Goal: Use online tool/utility: Utilize a website feature to perform a specific function

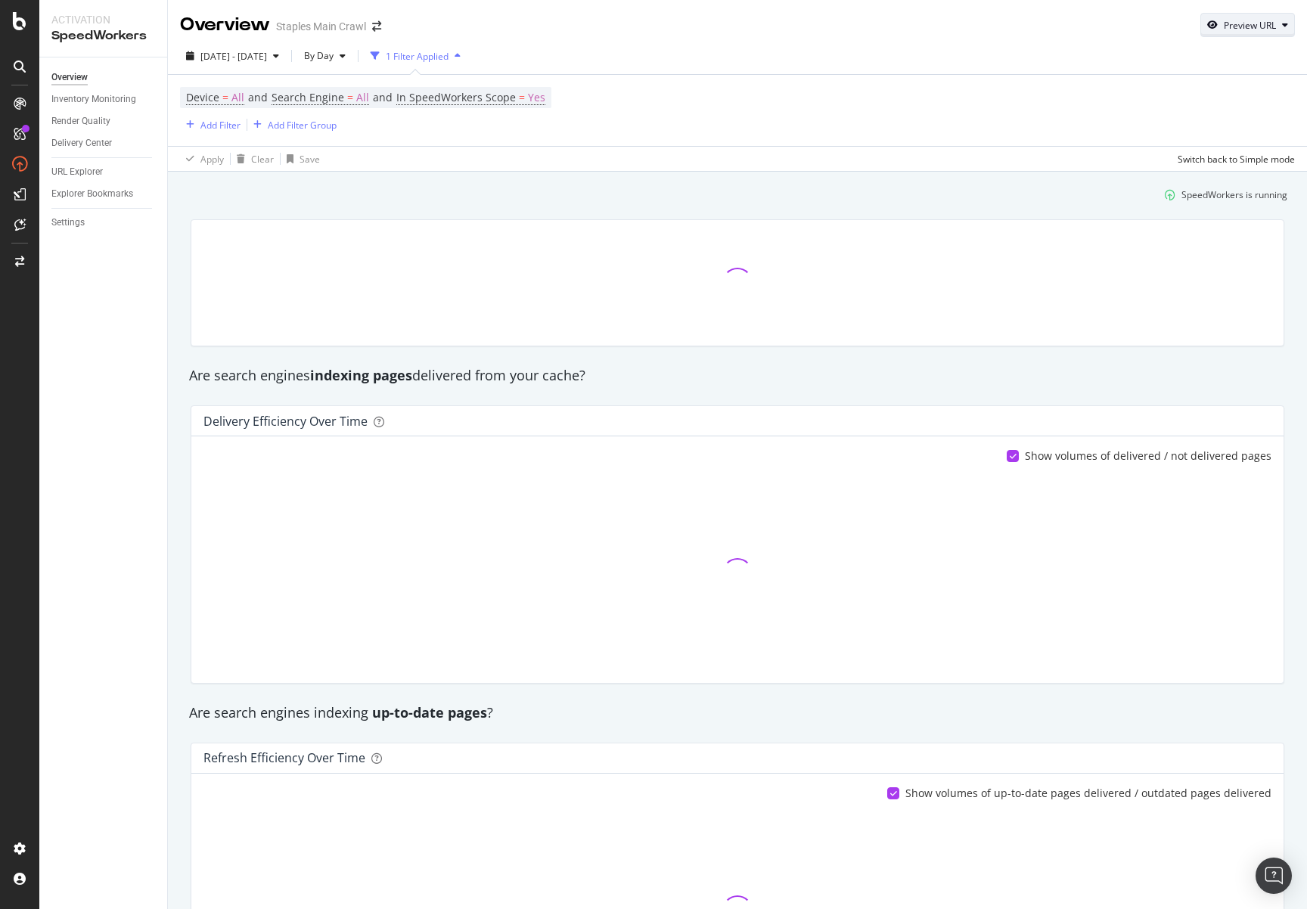
click at [1224, 27] on div "Preview URL" at bounding box center [1250, 25] width 52 height 13
click at [1165, 105] on input "url" at bounding box center [1189, 95] width 165 height 26
paste input "[URL][DOMAIN_NAME]"
type input "[URL][DOMAIN_NAME]"
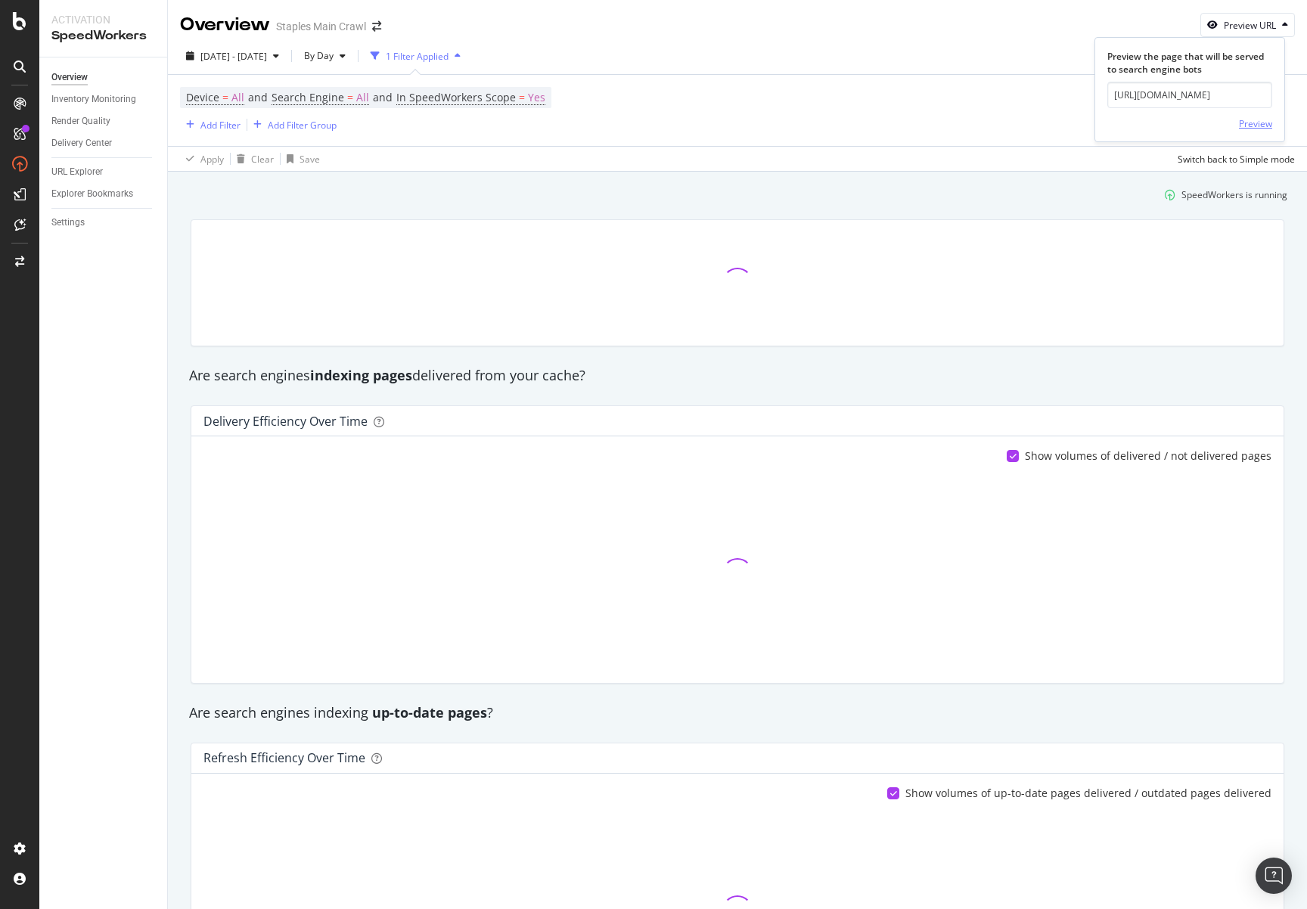
click at [1262, 122] on div "Preview" at bounding box center [1255, 123] width 33 height 13
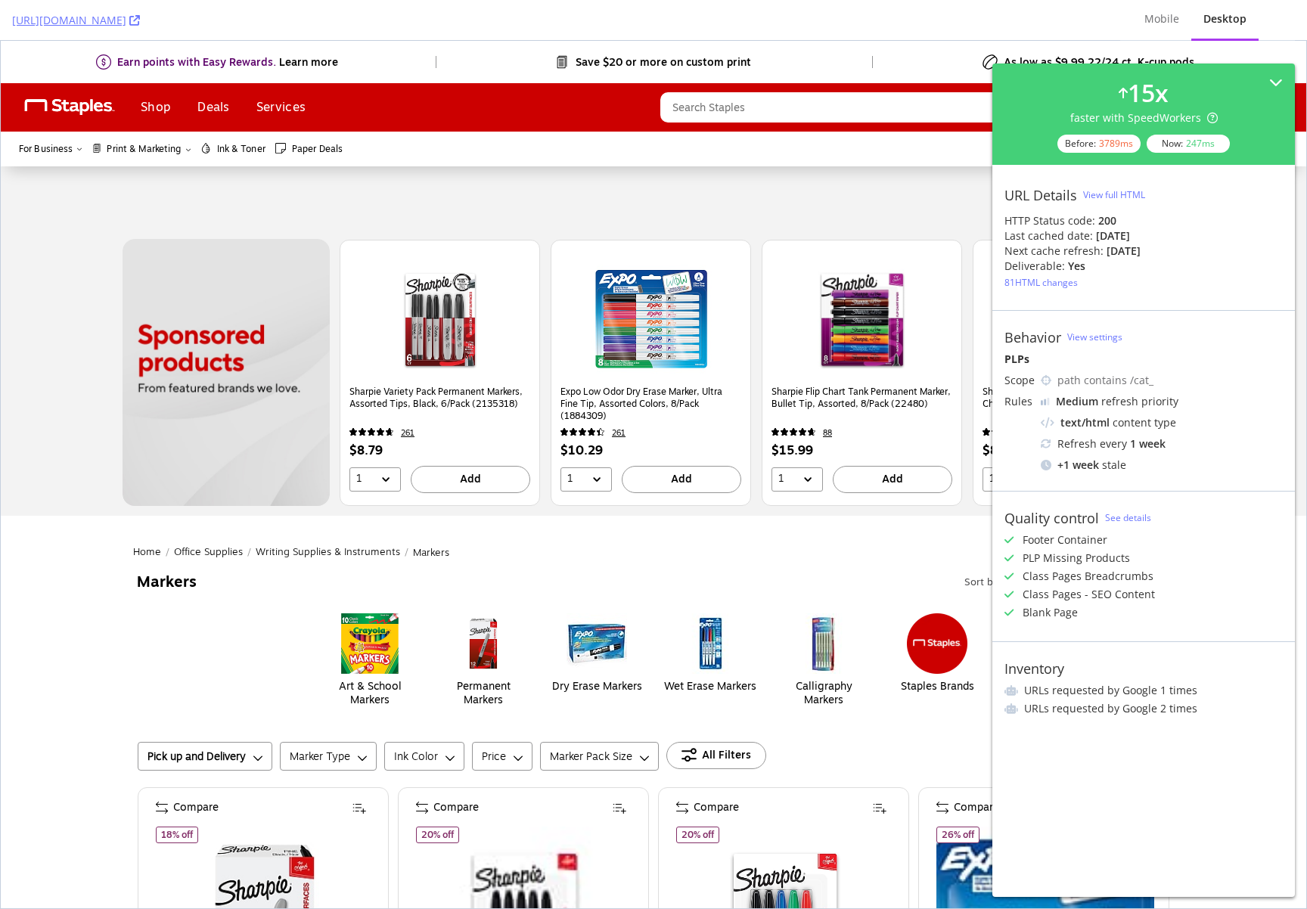
click at [875, 199] on div at bounding box center [653, 202] width 1089 height 57
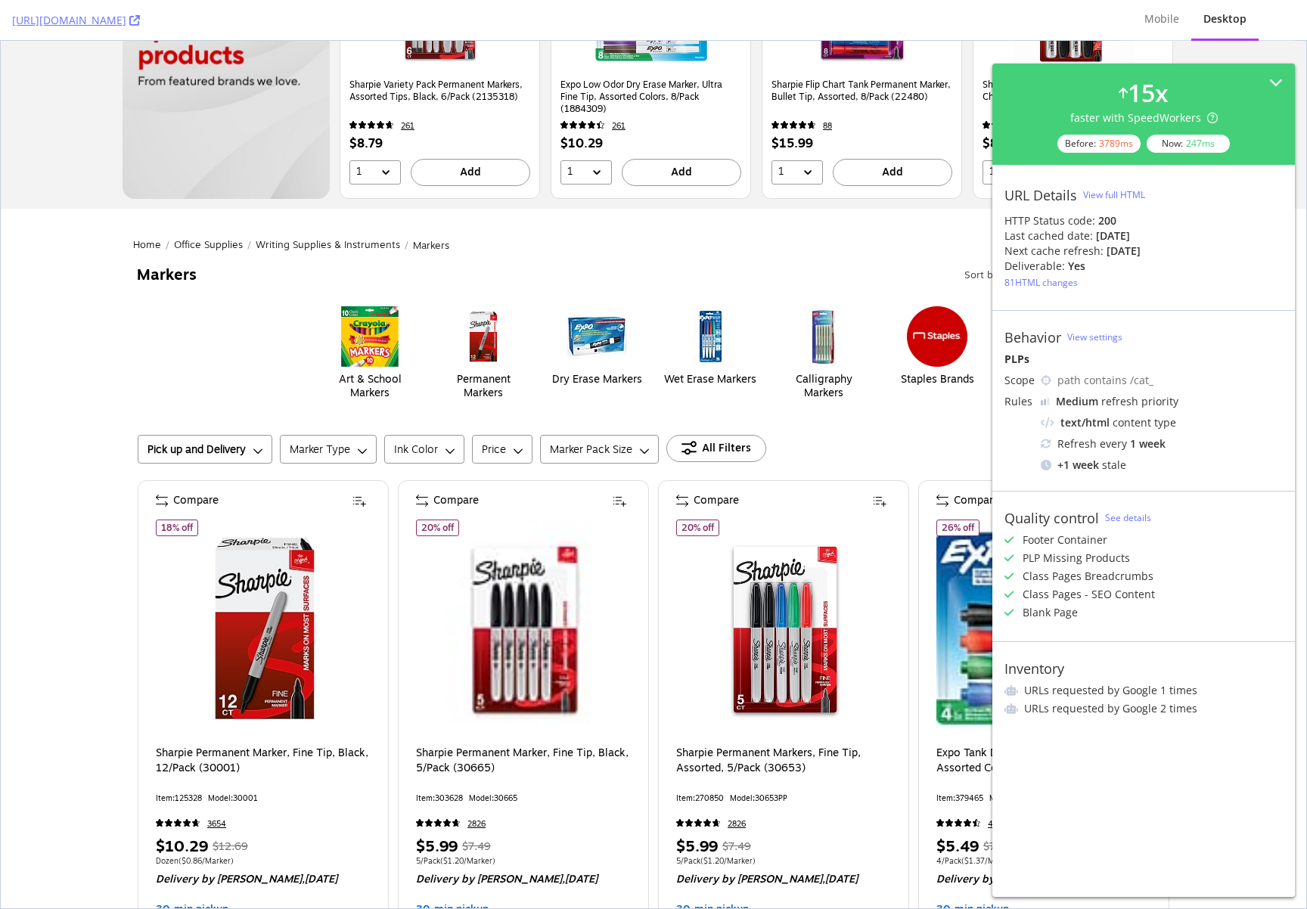
scroll to position [569, 0]
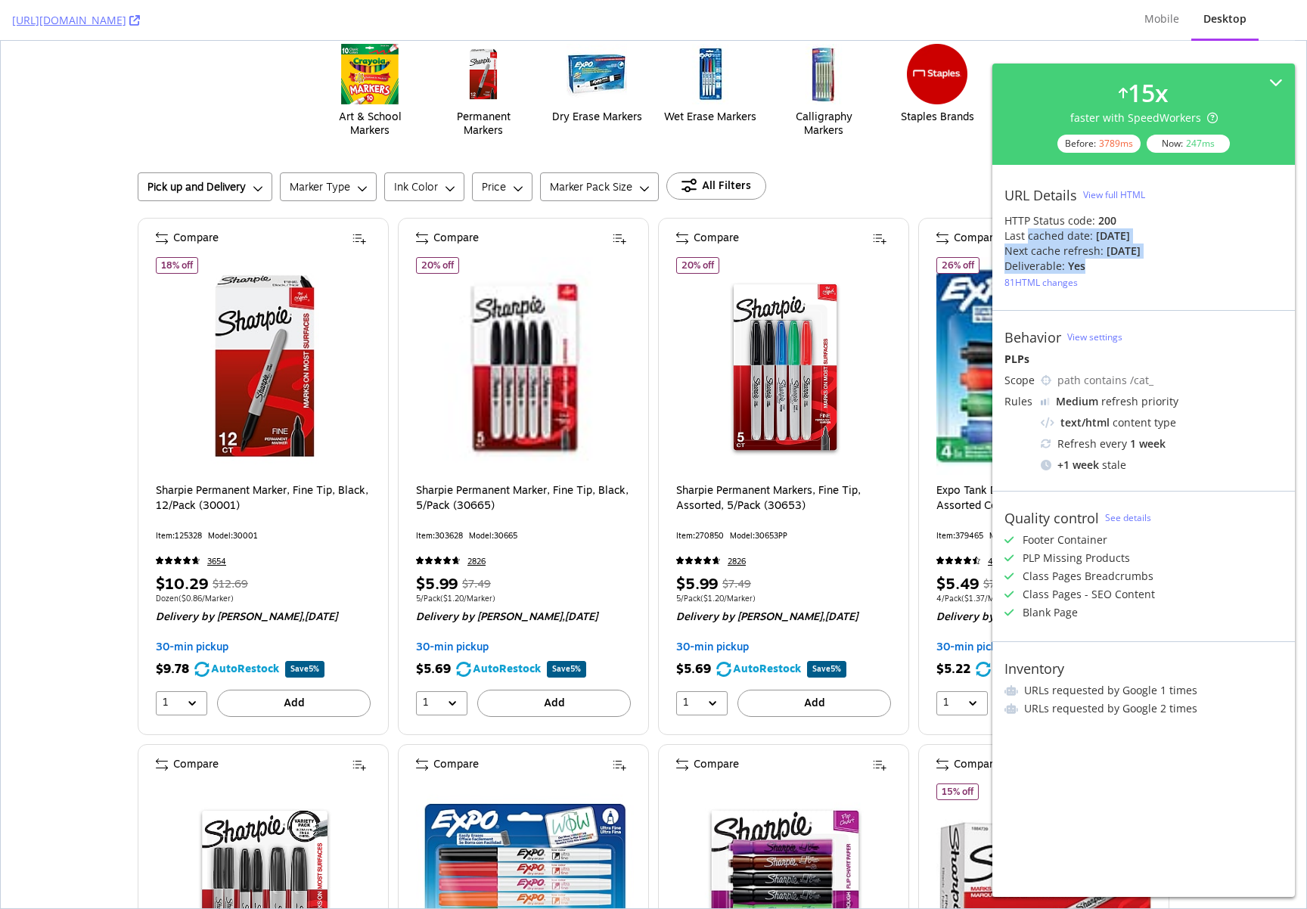
drag, startPoint x: 1028, startPoint y: 236, endPoint x: 1161, endPoint y: 254, distance: 134.3
click at [1161, 254] on div "URL Details View full HTML HTTP Status code: 200 Last cached date: [DATE] Next …" at bounding box center [1143, 237] width 303 height 145
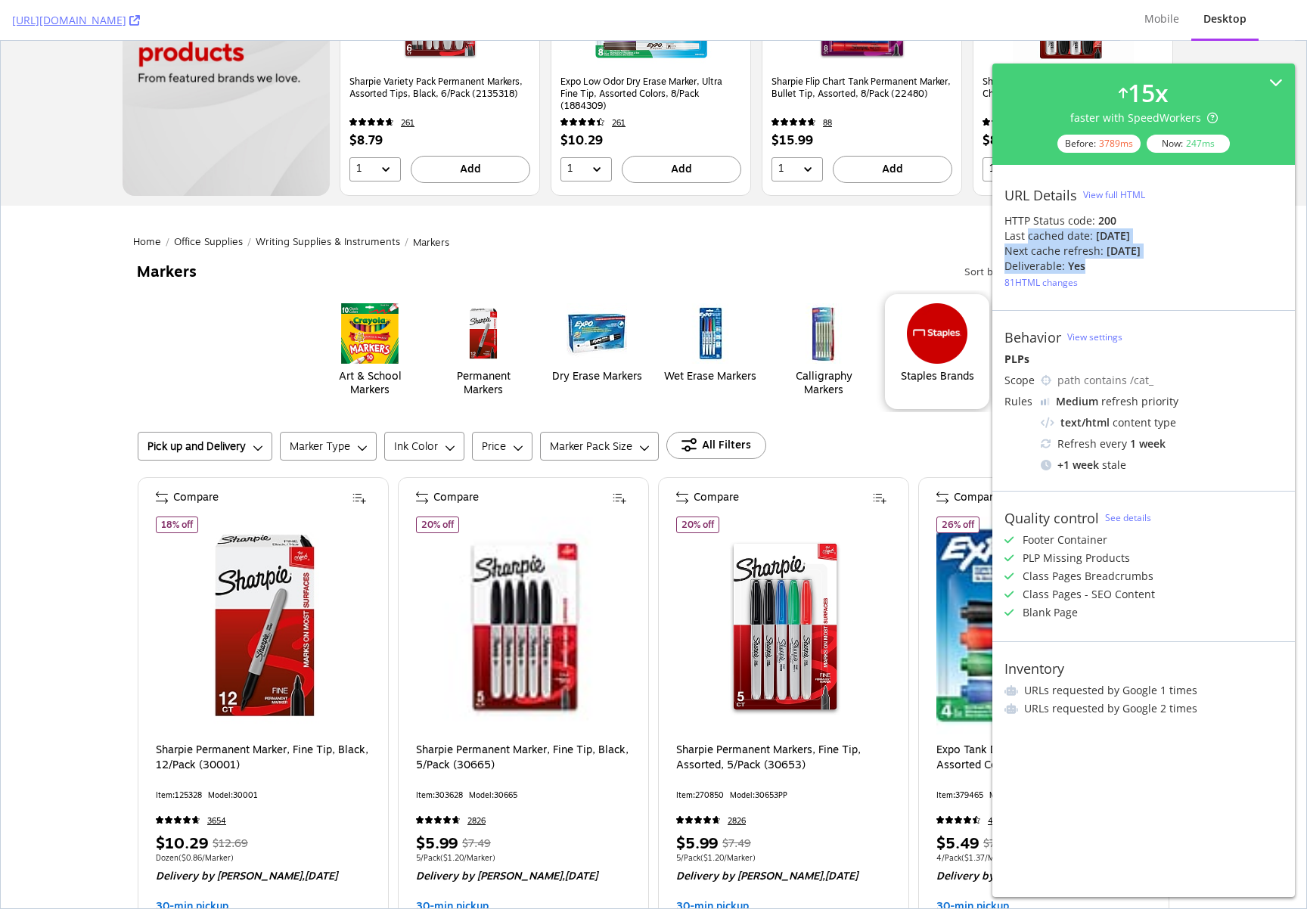
scroll to position [144, 0]
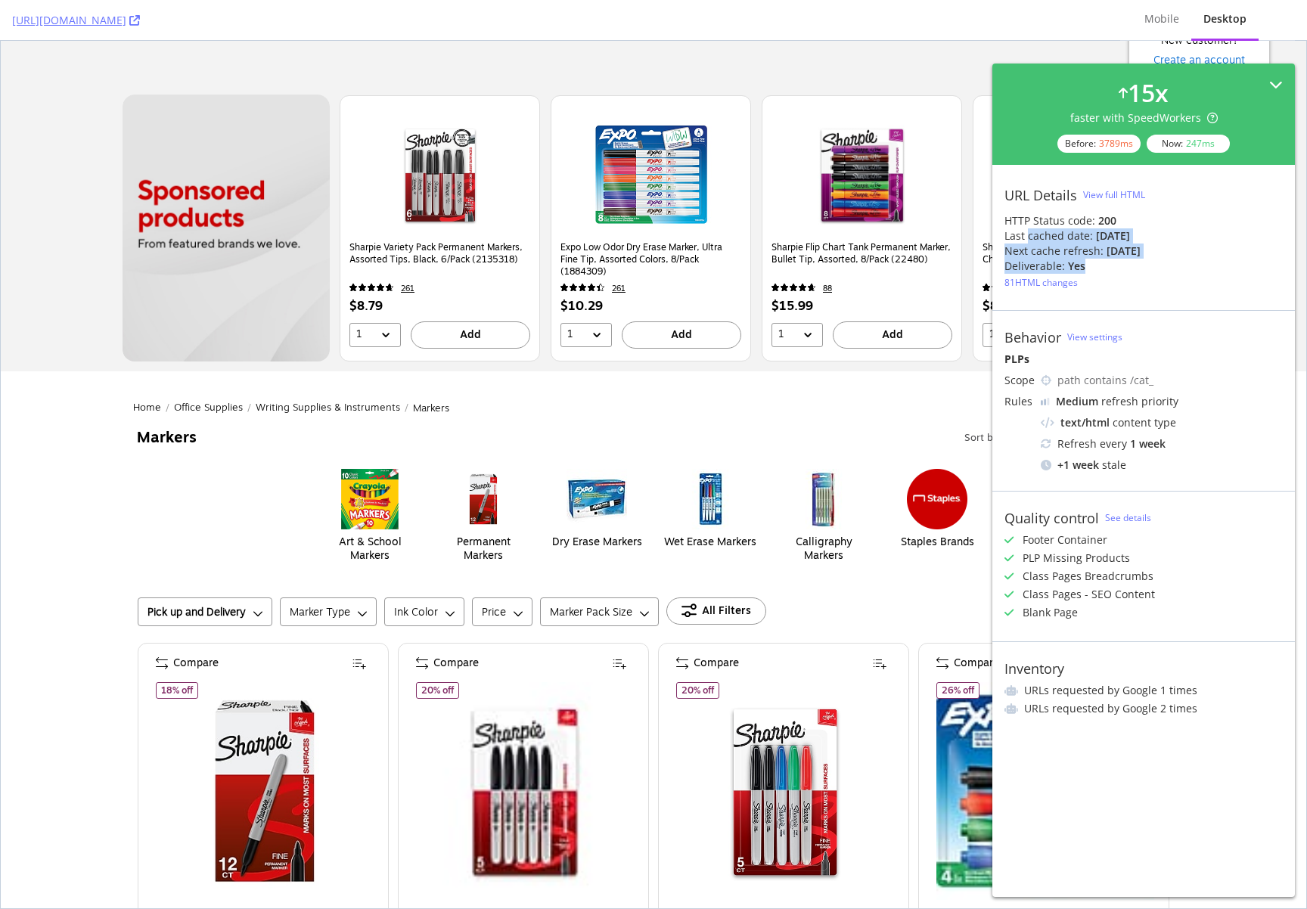
drag, startPoint x: 1280, startPoint y: 82, endPoint x: 1279, endPoint y: 41, distance: 40.8
click at [1280, 82] on icon at bounding box center [1276, 85] width 14 height 14
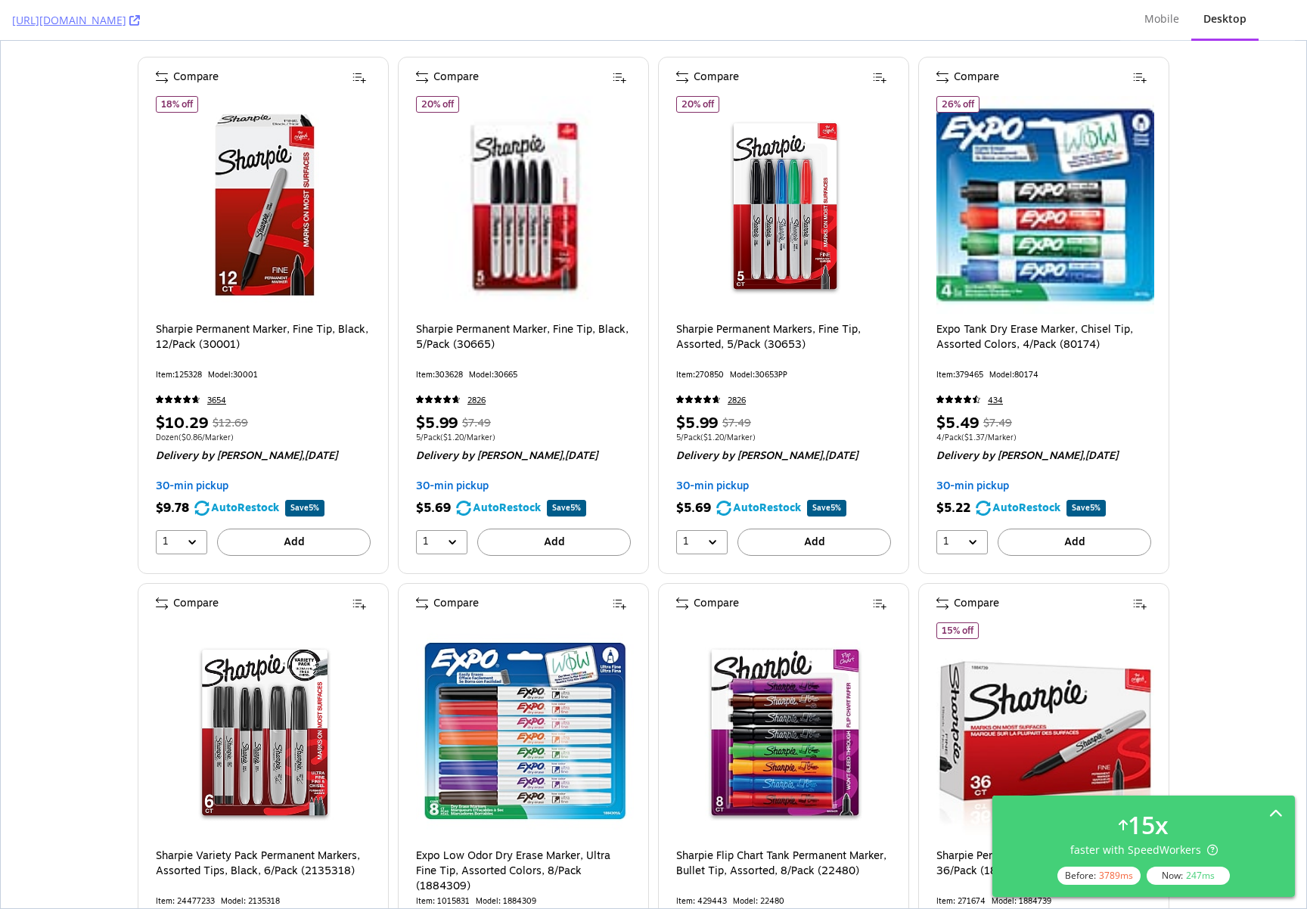
scroll to position [711, 0]
